Goal: Task Accomplishment & Management: Manage account settings

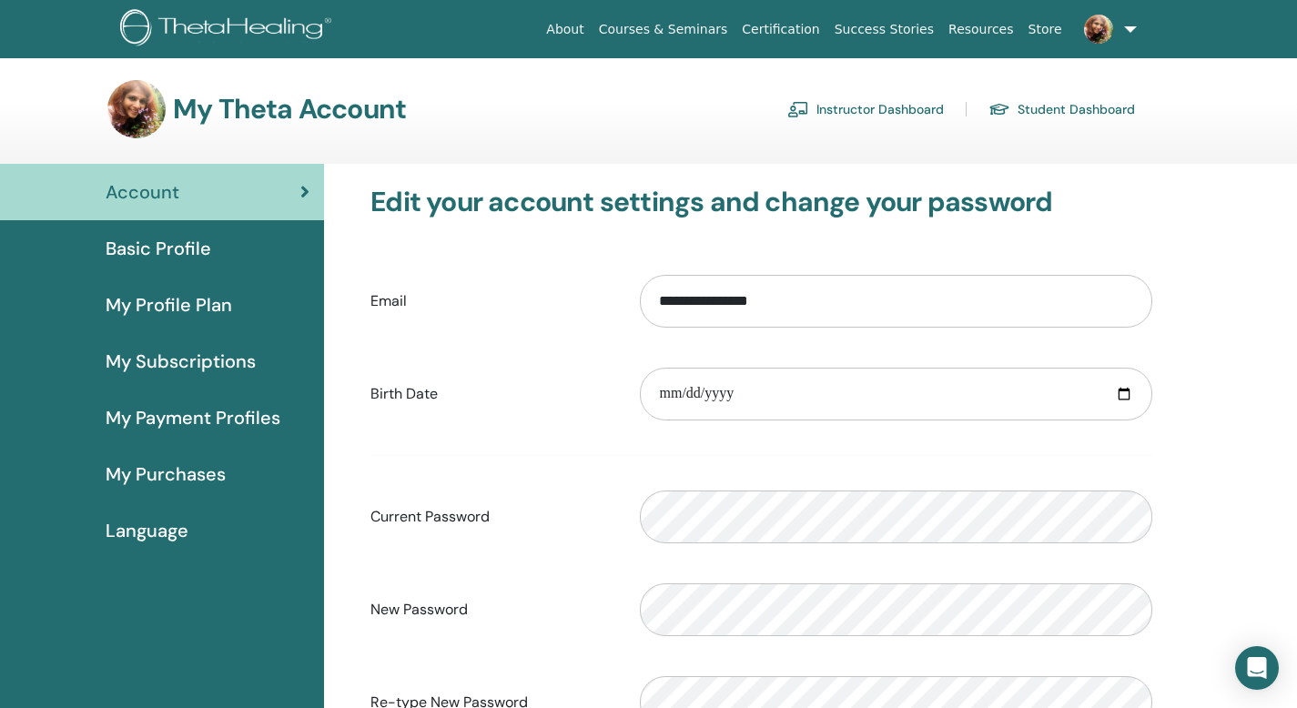
click at [138, 195] on span "Account" at bounding box center [143, 191] width 74 height 27
click at [255, 248] on div "Basic Profile" at bounding box center [162, 248] width 295 height 27
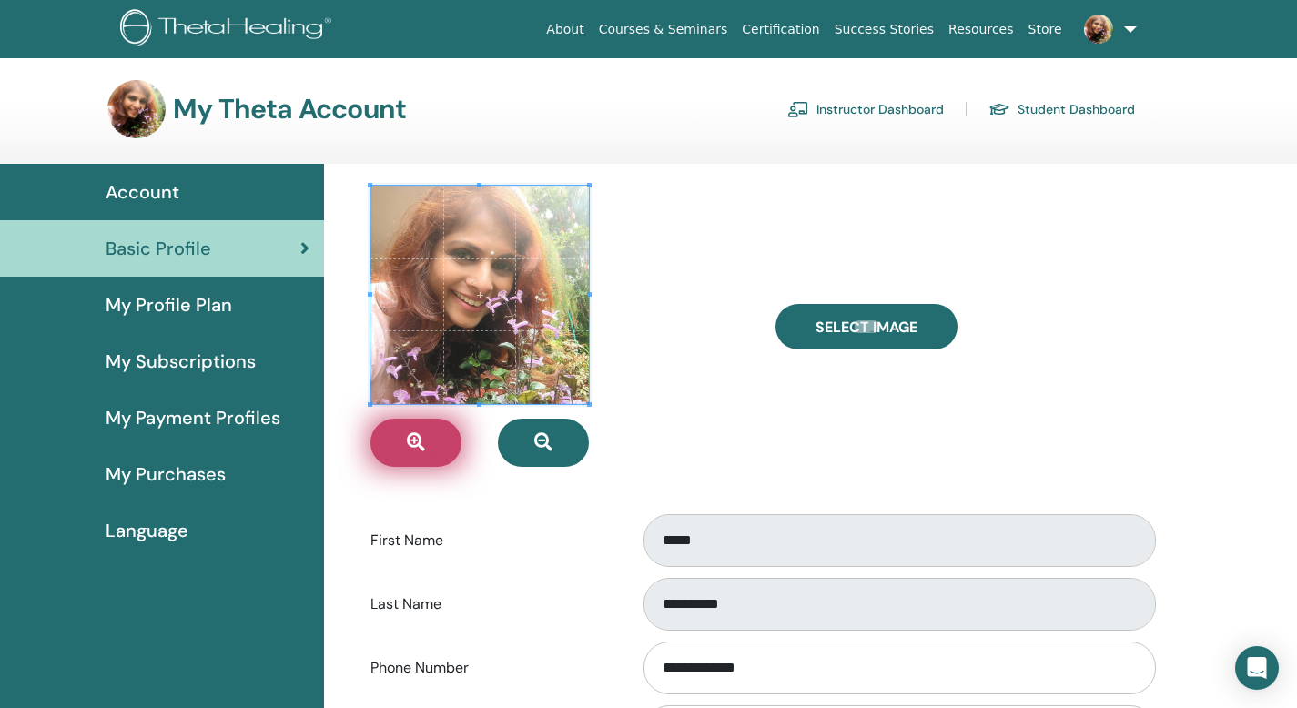
click at [417, 437] on icon "button" at bounding box center [416, 442] width 18 height 18
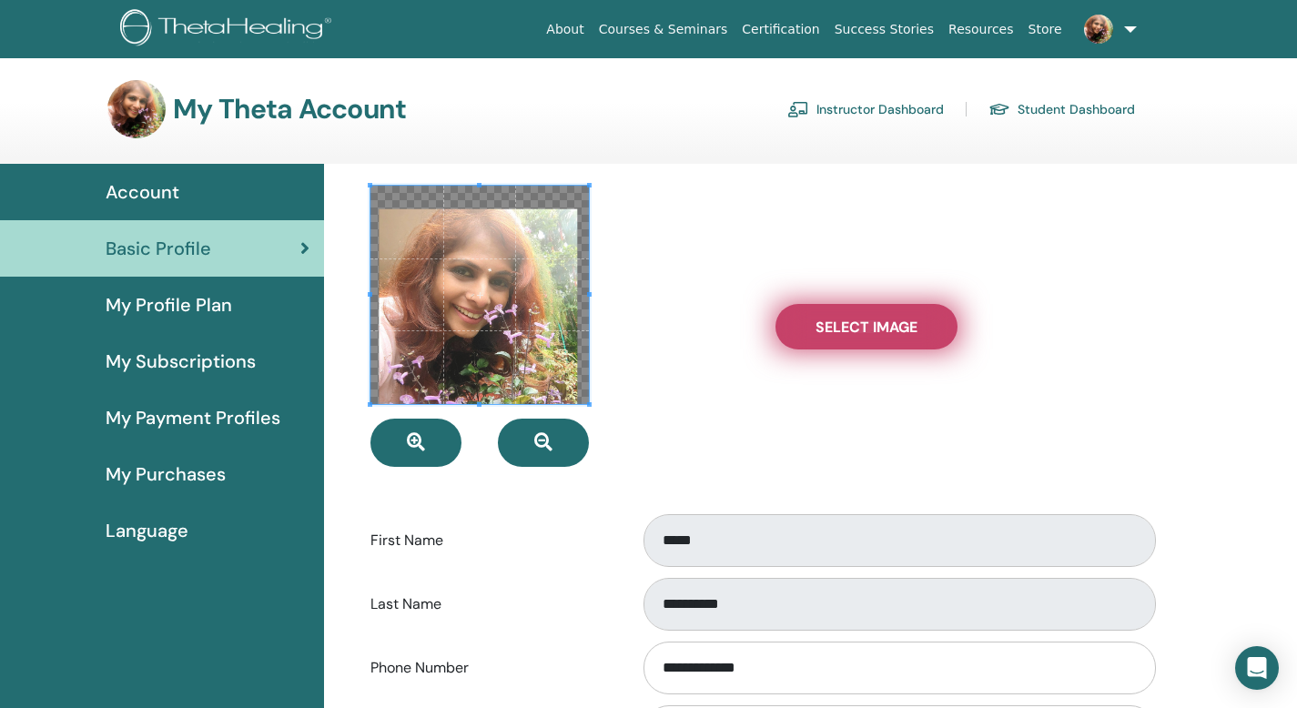
click at [854, 318] on span "Select Image" at bounding box center [866, 327] width 102 height 19
click at [854, 320] on input "Select Image" at bounding box center [866, 326] width 24 height 13
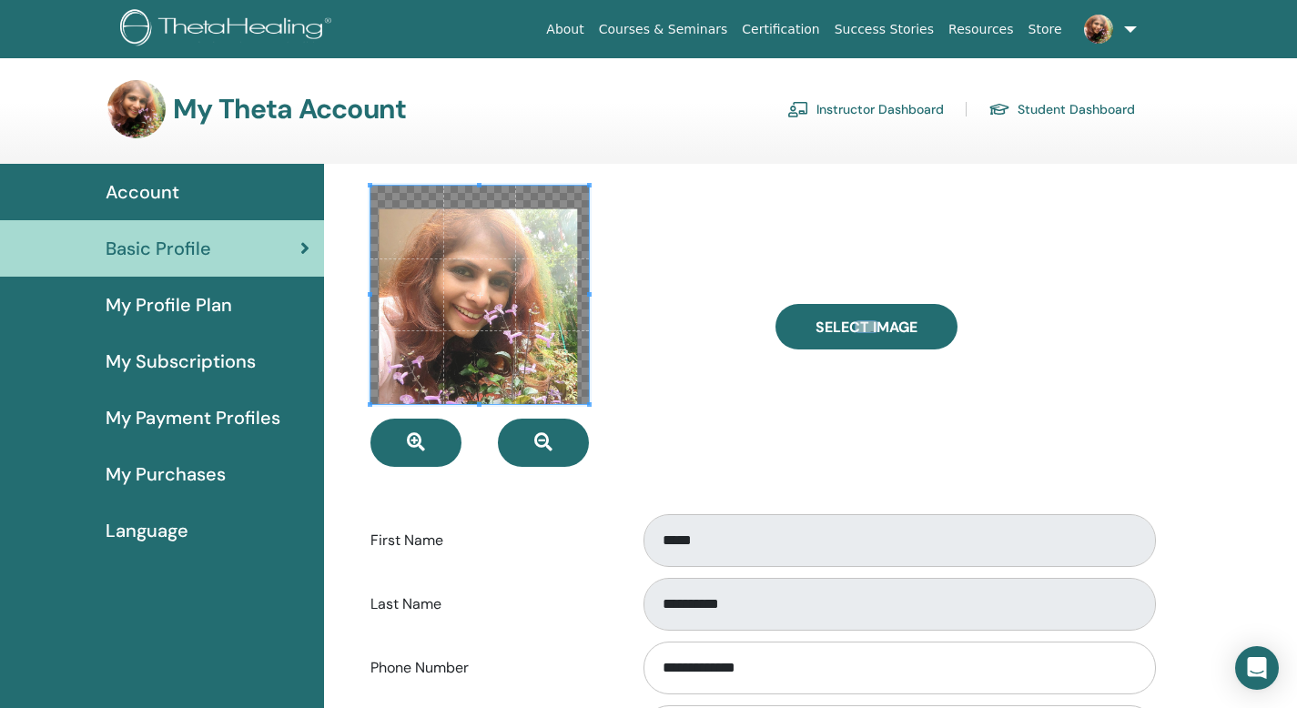
type input "**********"
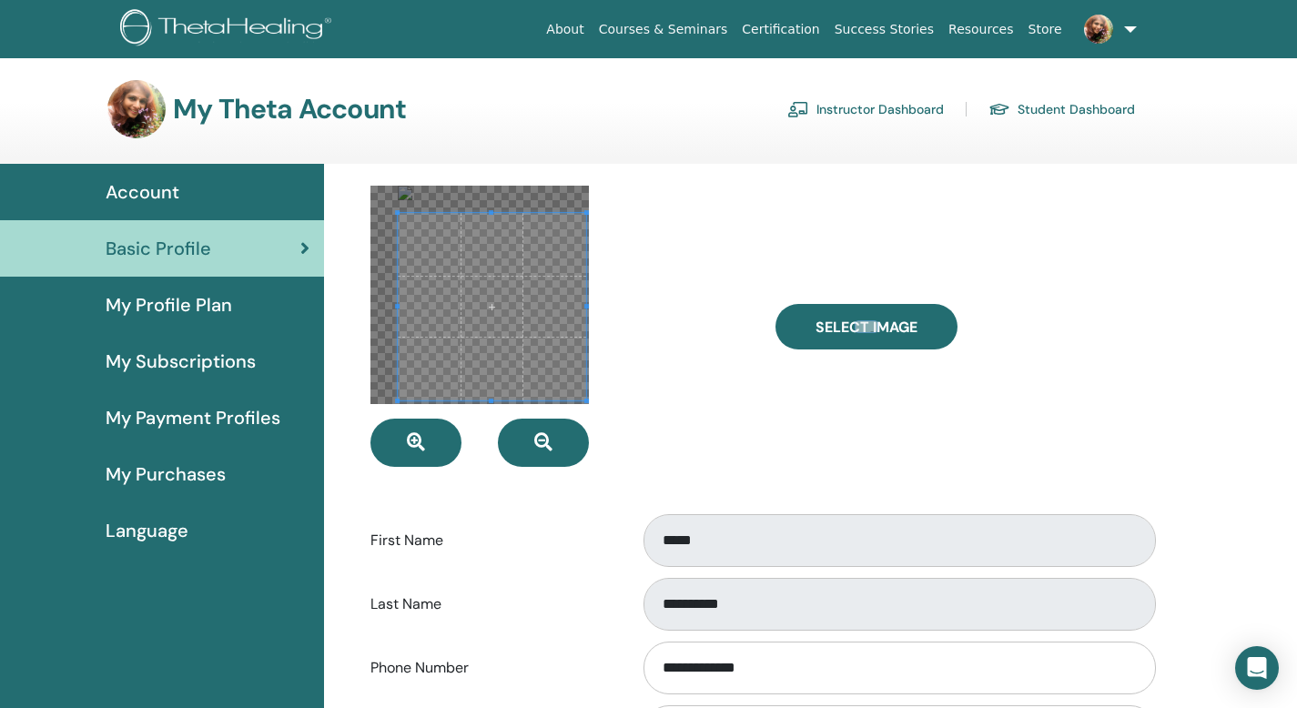
click at [587, 399] on span at bounding box center [586, 401] width 5 height 5
click at [399, 216] on span at bounding box center [397, 306] width 5 height 187
click at [359, 188] on div at bounding box center [559, 326] width 404 height 281
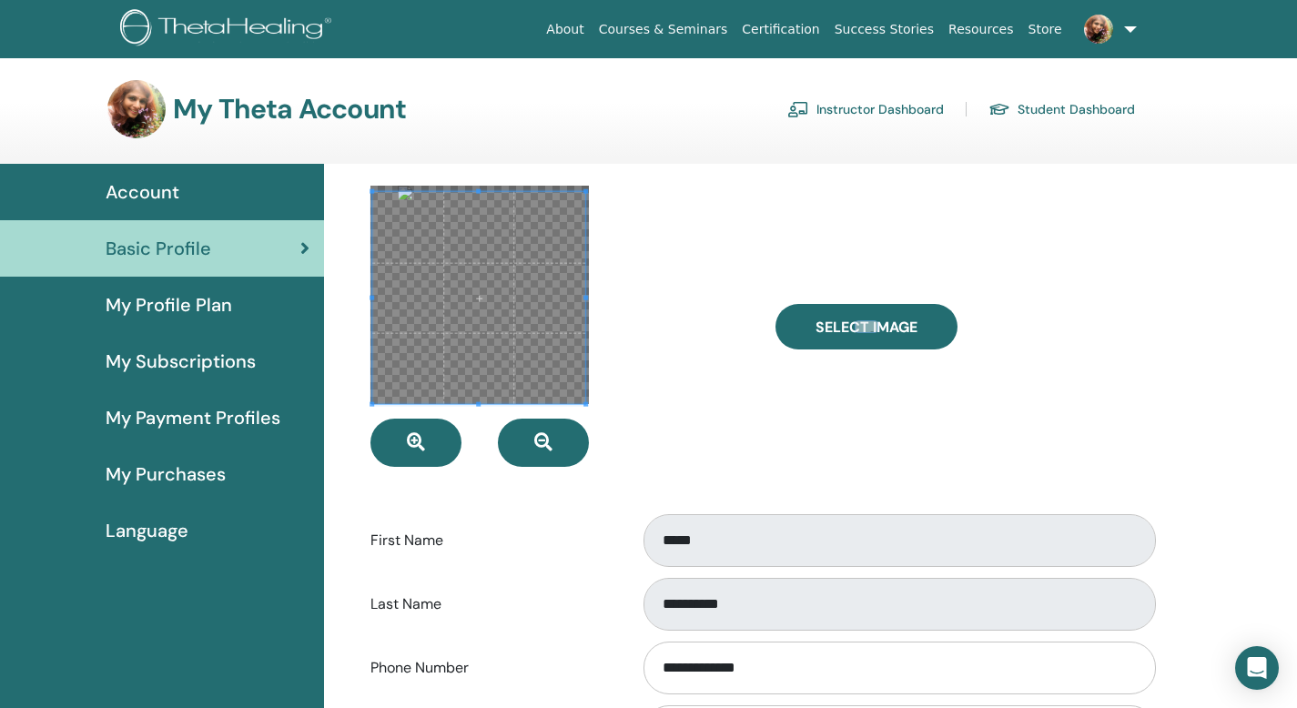
click at [629, 371] on div at bounding box center [559, 326] width 404 height 281
click at [559, 316] on span at bounding box center [477, 296] width 215 height 215
click at [512, 300] on span at bounding box center [477, 296] width 215 height 215
click at [541, 440] on icon "button" at bounding box center [543, 442] width 18 height 18
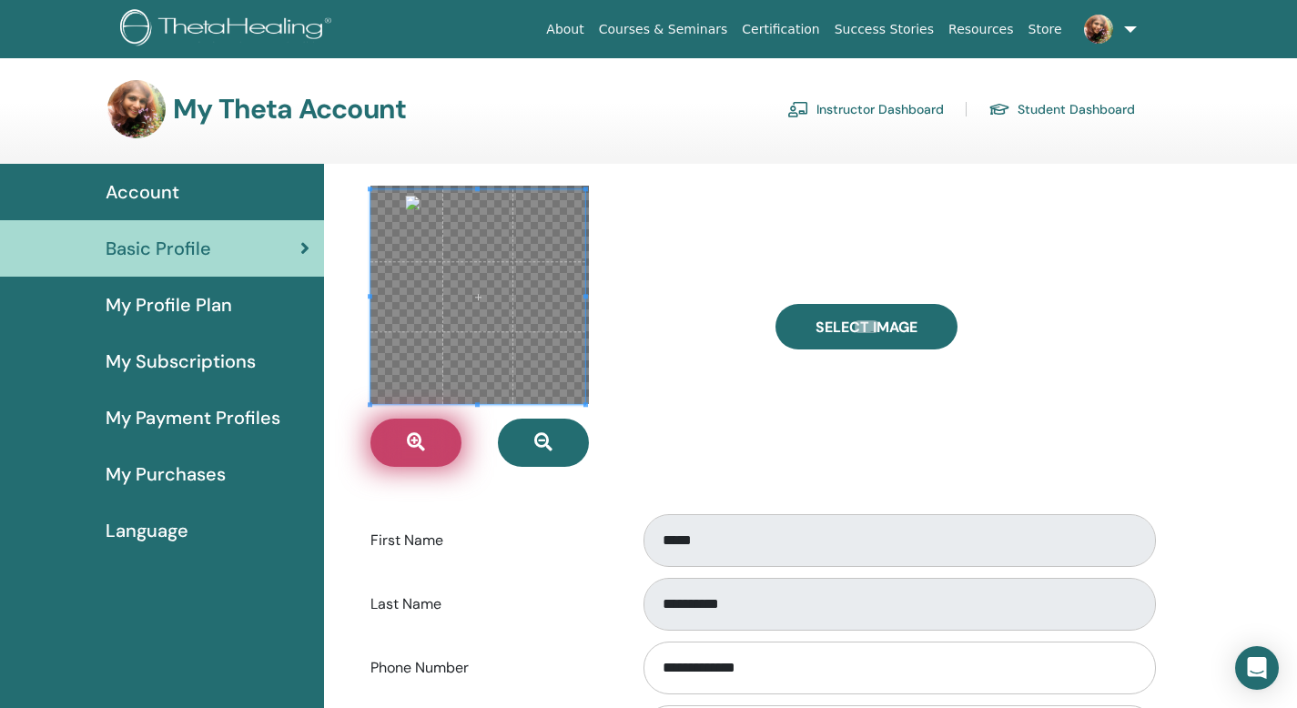
click at [415, 438] on icon "button" at bounding box center [416, 442] width 18 height 18
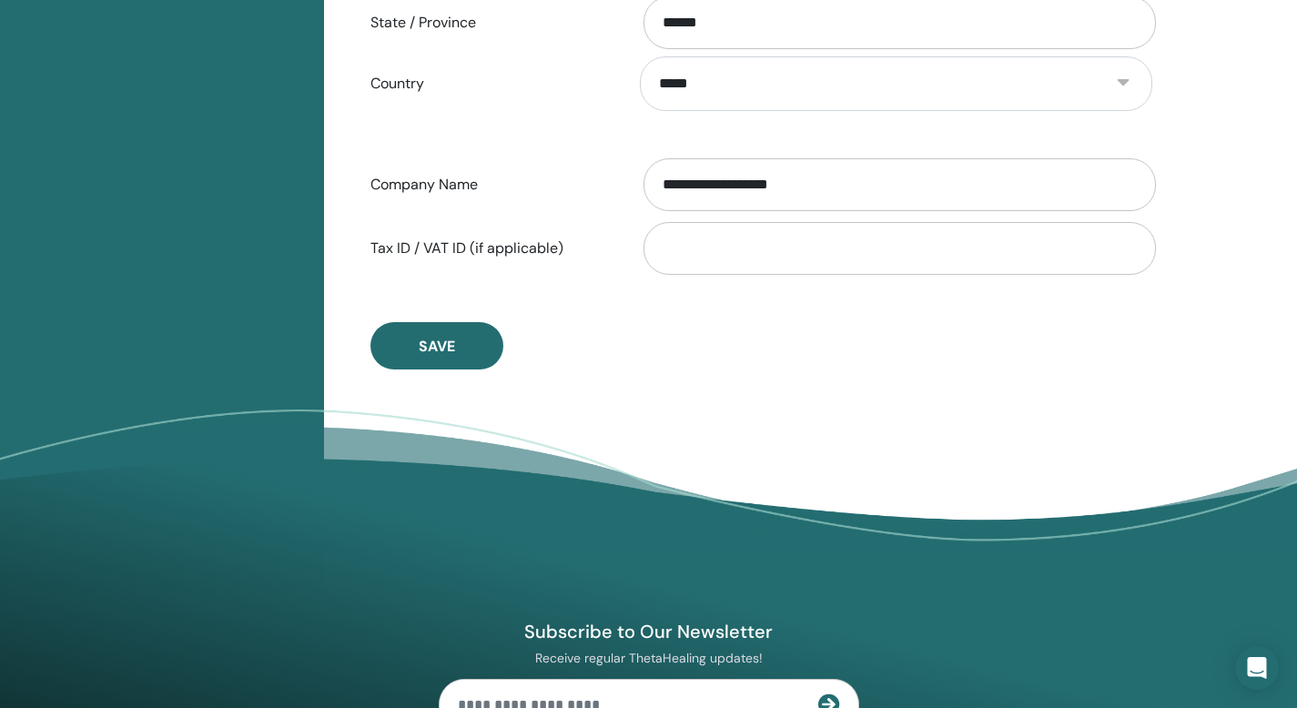
scroll to position [944, 0]
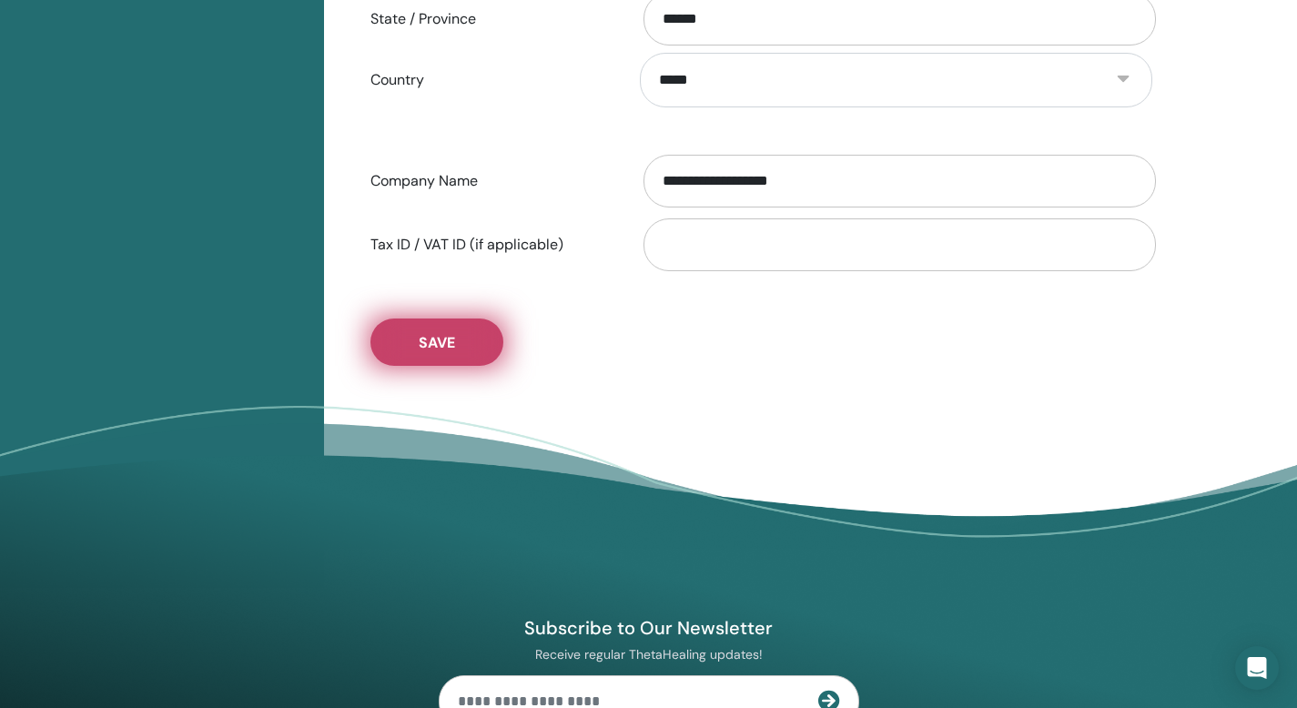
click at [440, 337] on span "Save" at bounding box center [437, 342] width 36 height 19
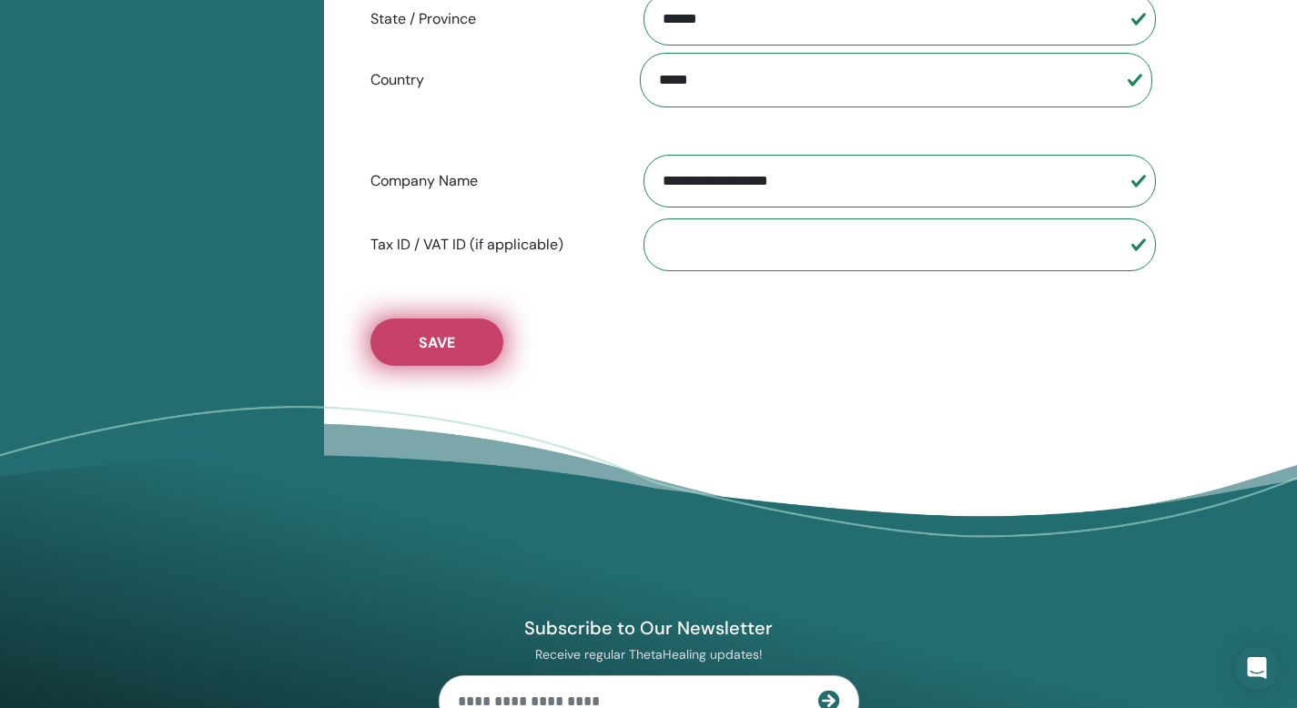
click at [430, 350] on span "Save" at bounding box center [437, 342] width 36 height 19
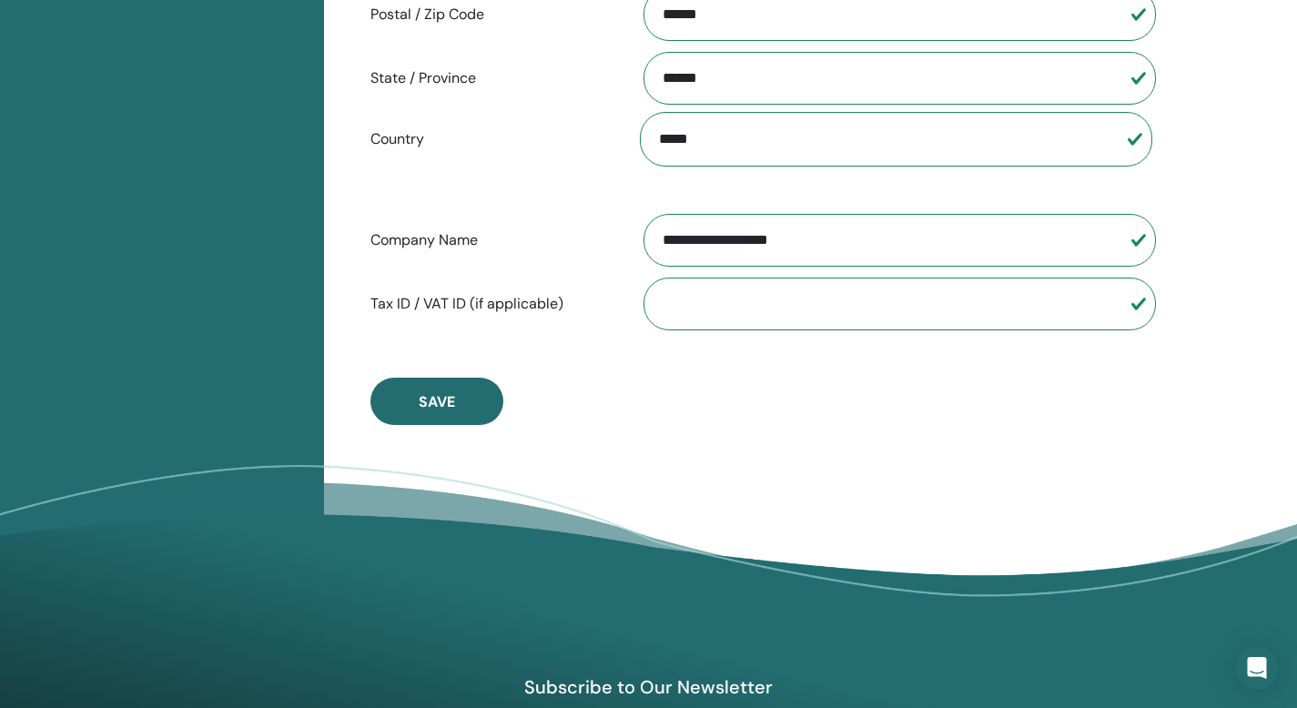
scroll to position [915, 0]
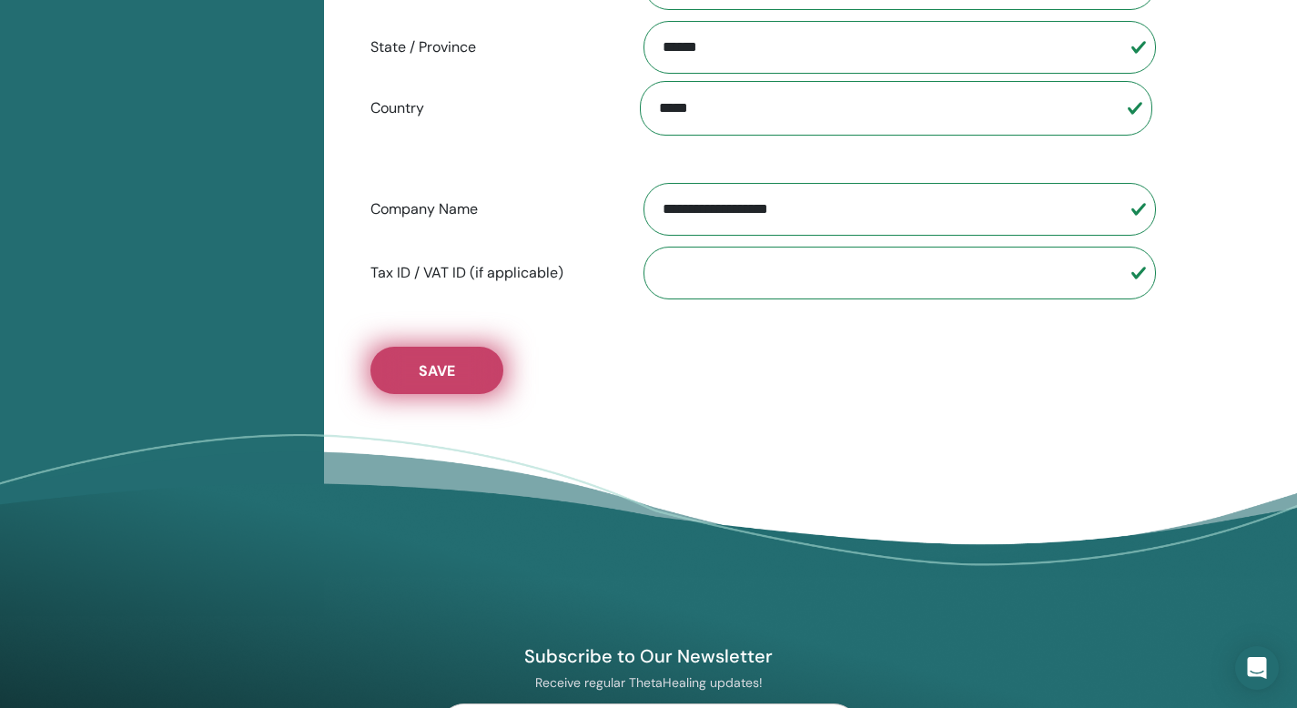
click at [451, 370] on span "Save" at bounding box center [437, 370] width 36 height 19
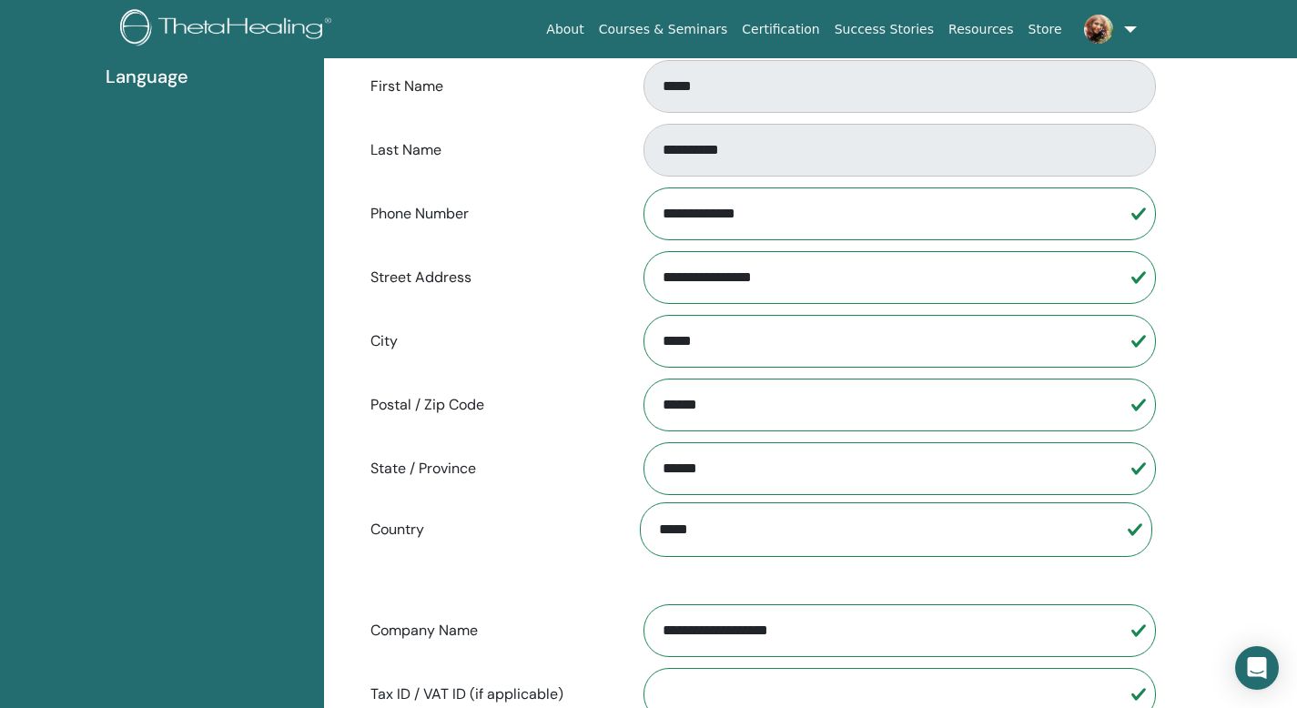
scroll to position [0, 0]
